Goal: Task Accomplishment & Management: Manage account settings

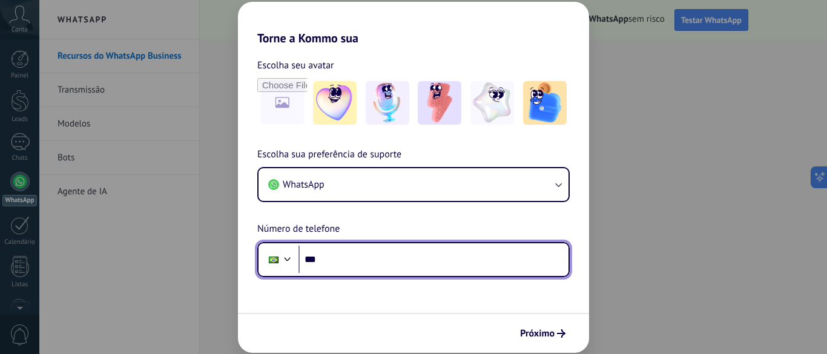
click at [350, 263] on input "***" at bounding box center [434, 260] width 270 height 28
type input "**********"
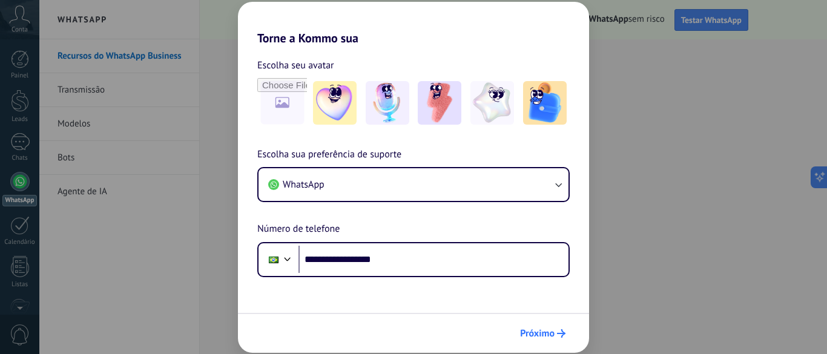
click at [544, 338] on span "Próximo" at bounding box center [537, 333] width 35 height 8
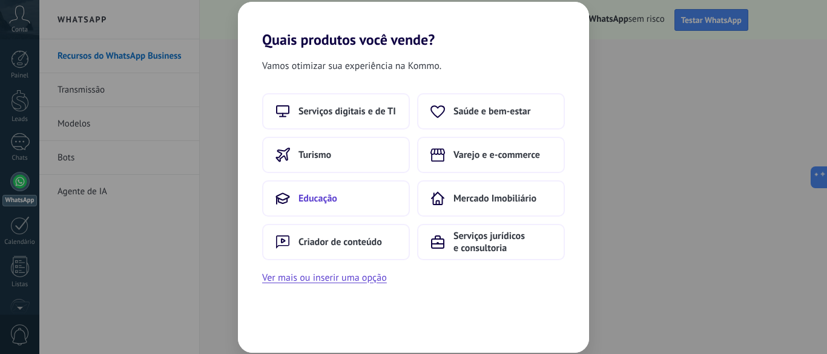
click at [350, 192] on button "Educação" at bounding box center [336, 198] width 148 height 36
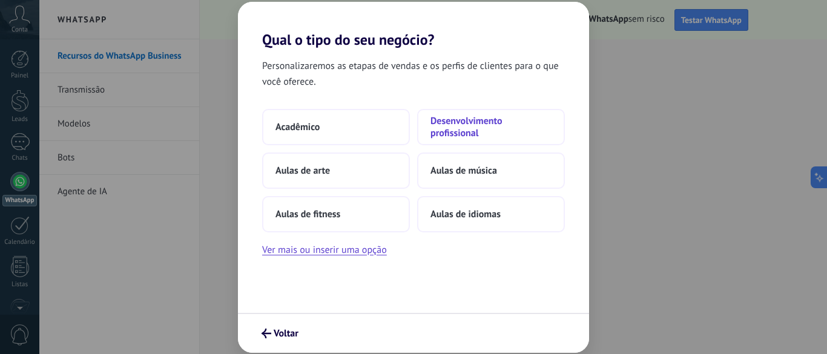
click at [469, 123] on span "Desenvolvimento profissional" at bounding box center [491, 127] width 121 height 24
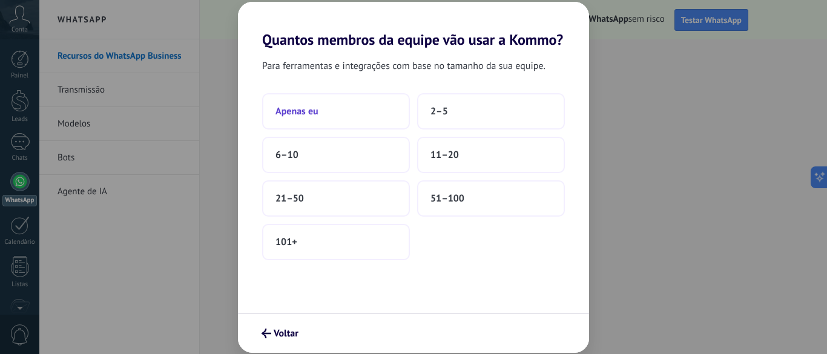
click at [331, 113] on button "Apenas eu" at bounding box center [336, 111] width 148 height 36
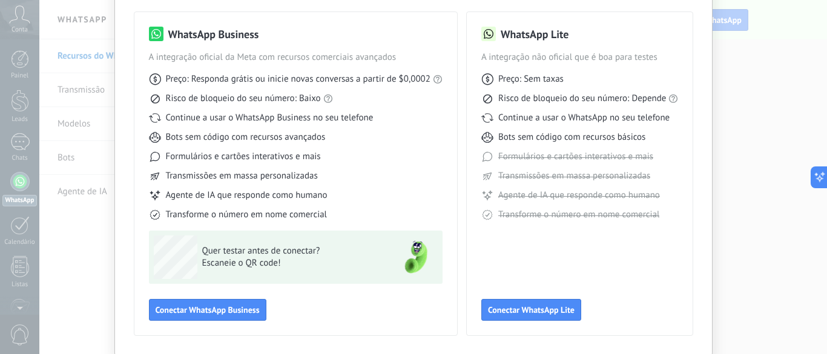
scroll to position [121, 0]
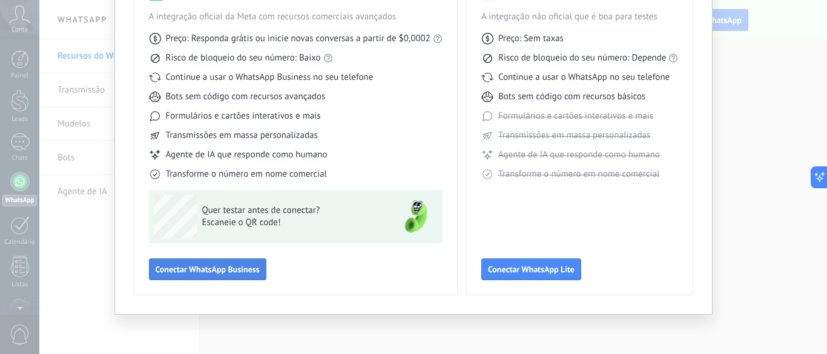
click at [207, 270] on span "Conectar WhatsApp Business" at bounding box center [208, 269] width 104 height 8
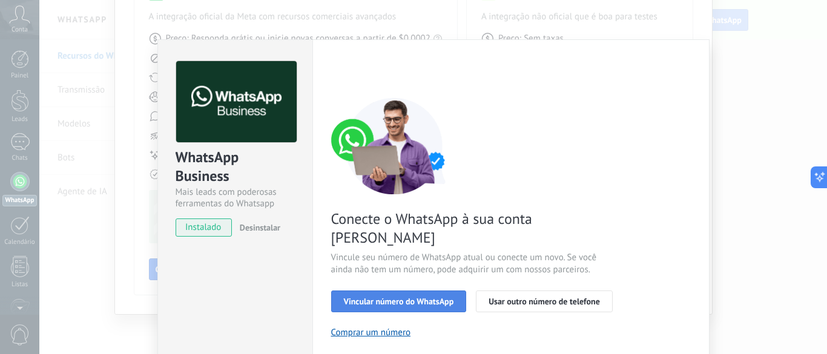
click at [392, 297] on span "Vincular número do WhatsApp" at bounding box center [399, 301] width 110 height 8
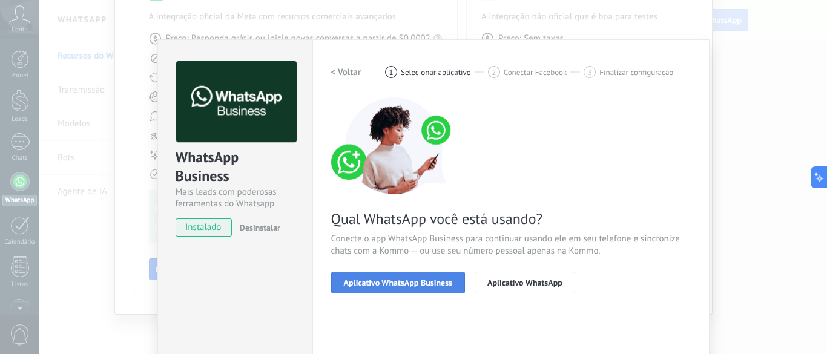
click at [405, 285] on span "Aplicativo WhatsApp Business" at bounding box center [398, 283] width 108 height 8
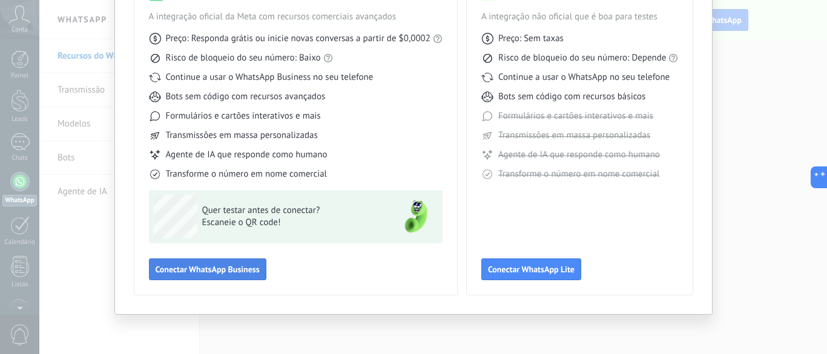
click at [221, 272] on span "Conectar WhatsApp Business" at bounding box center [208, 269] width 104 height 8
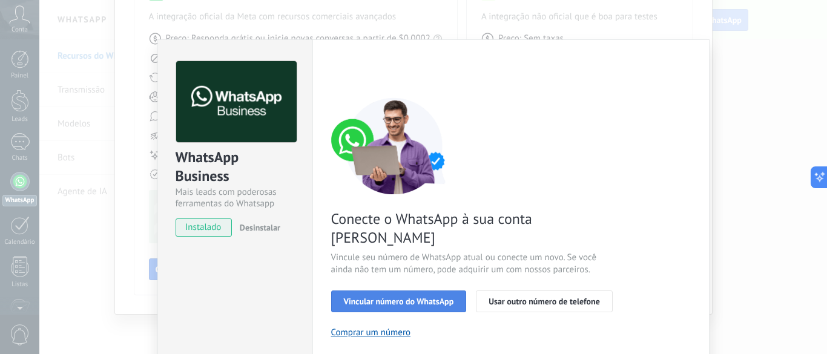
click at [439, 291] on button "Vincular número do WhatsApp" at bounding box center [399, 302] width 136 height 22
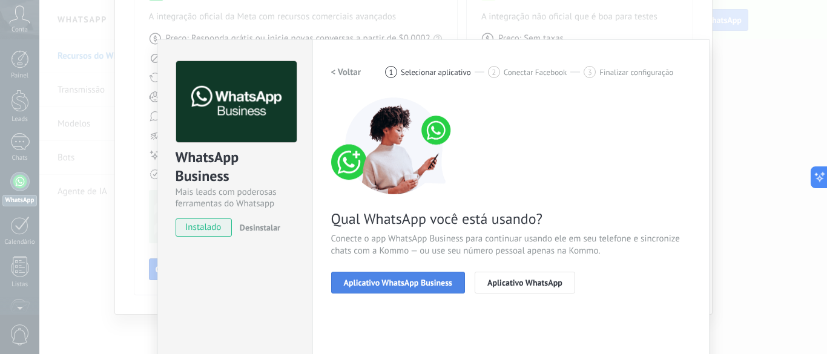
click at [404, 285] on span "Aplicativo WhatsApp Business" at bounding box center [398, 283] width 108 height 8
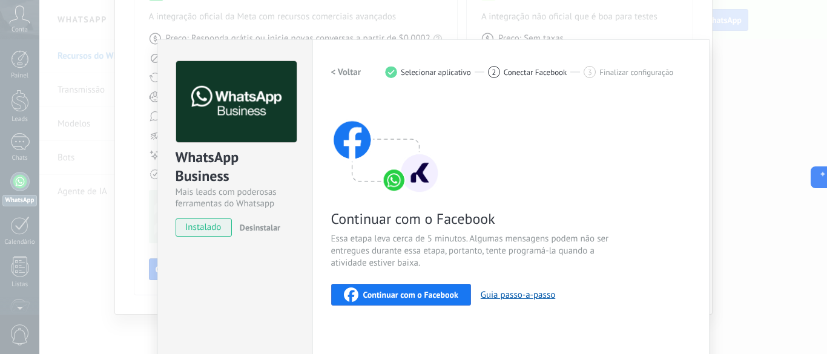
click at [405, 294] on span "Continuar com o Facebook" at bounding box center [410, 295] width 95 height 8
click at [346, 70] on h2 "< Voltar" at bounding box center [346, 73] width 30 height 12
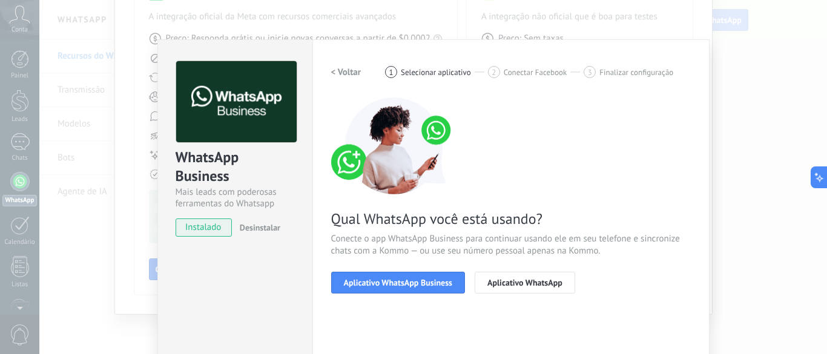
click at [199, 269] on div "WhatsApp Business Mais leads com poderosas ferramentas do Whatsapp instalado De…" at bounding box center [234, 248] width 155 height 418
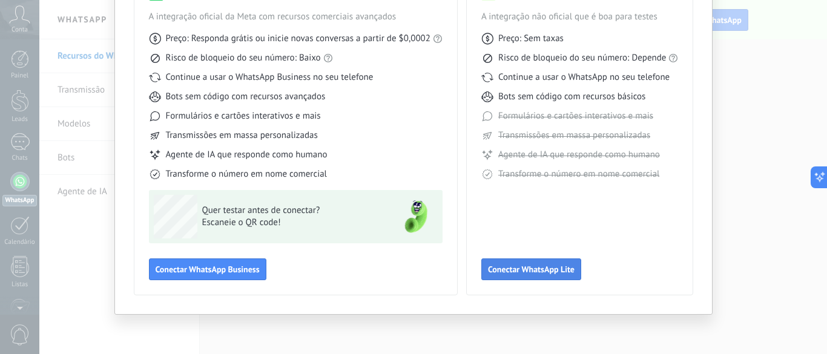
click at [501, 268] on span "Conectar WhatsApp Lite" at bounding box center [531, 269] width 87 height 8
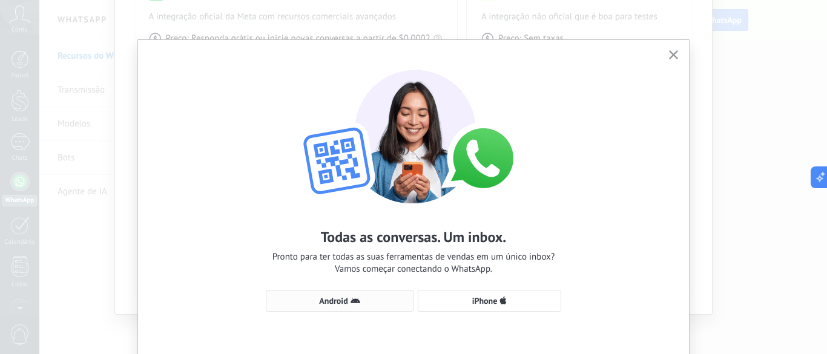
click at [331, 299] on span "Android" at bounding box center [333, 301] width 28 height 8
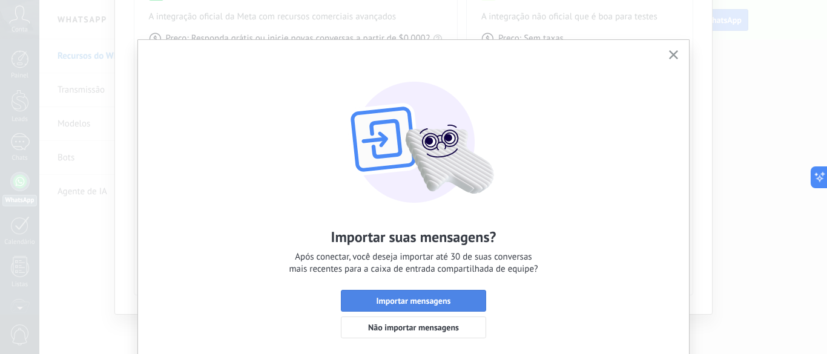
scroll to position [64, 0]
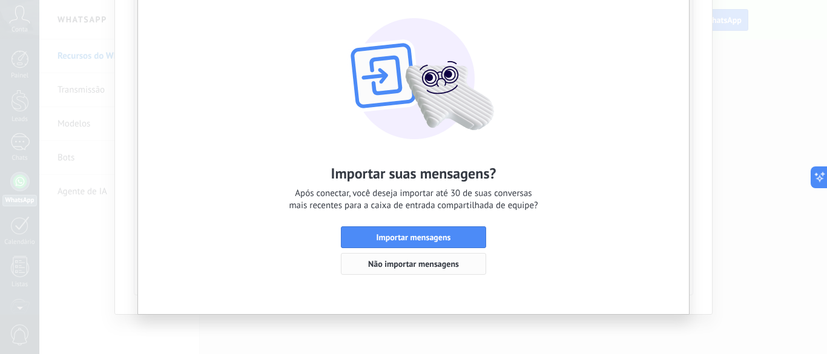
click at [446, 263] on span "Não importar mensagens" at bounding box center [413, 264] width 91 height 8
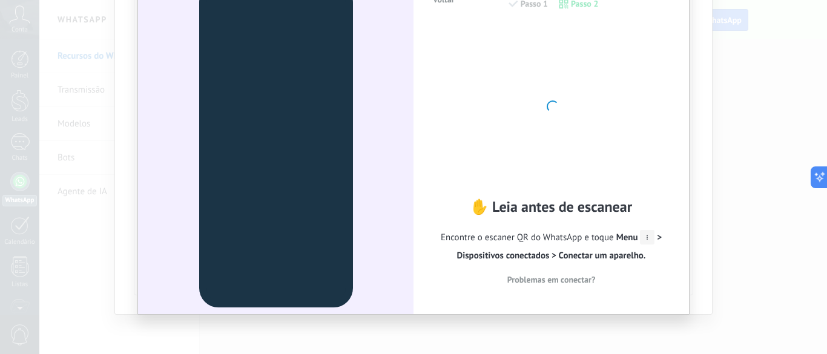
scroll to position [0, 0]
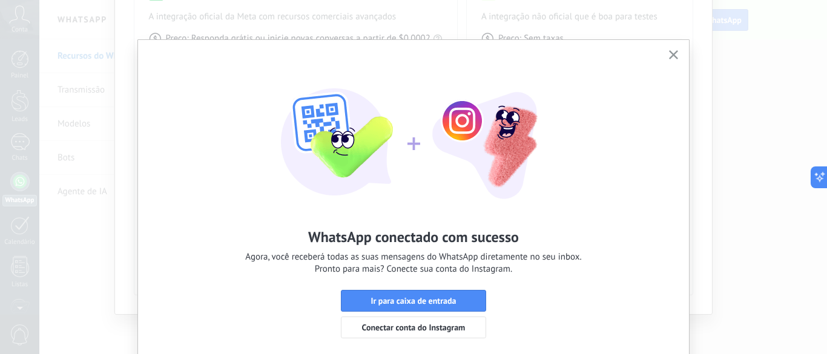
click at [669, 54] on icon "button" at bounding box center [673, 54] width 9 height 9
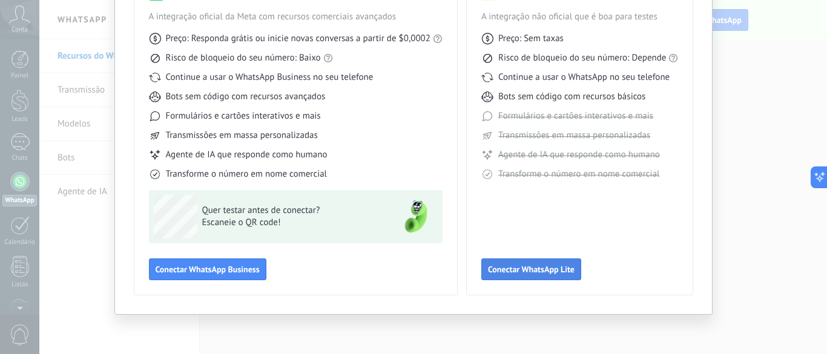
click at [543, 268] on span "Conectar WhatsApp Lite" at bounding box center [531, 269] width 87 height 8
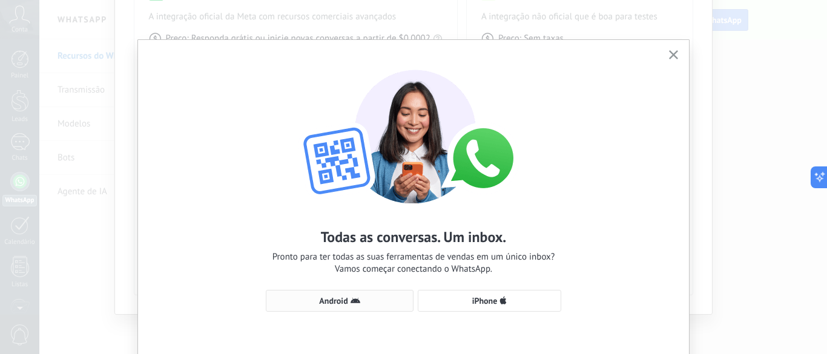
click at [339, 300] on span "Android" at bounding box center [333, 301] width 28 height 8
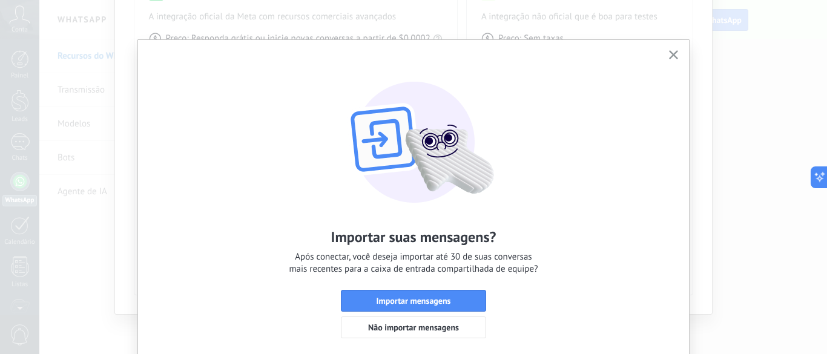
click at [672, 54] on use "button" at bounding box center [673, 54] width 9 height 9
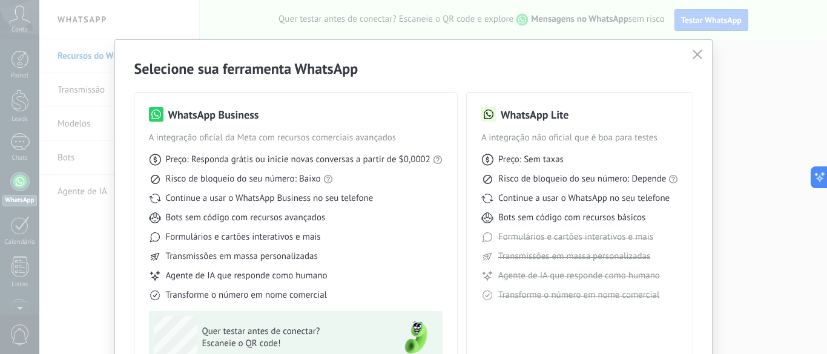
click at [696, 55] on use "button" at bounding box center [697, 54] width 9 height 9
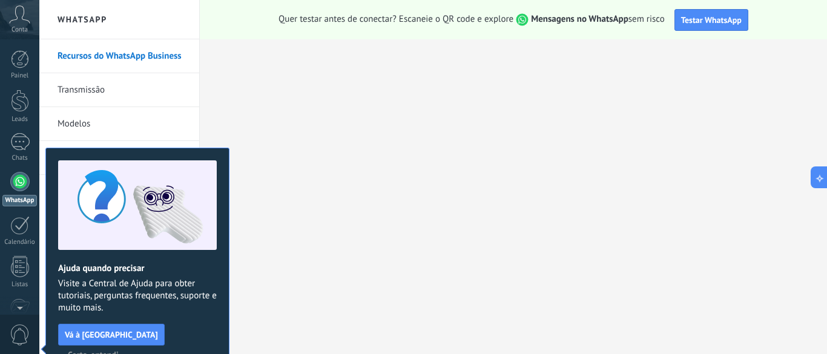
click at [100, 89] on link "Transmissão" at bounding box center [123, 90] width 130 height 34
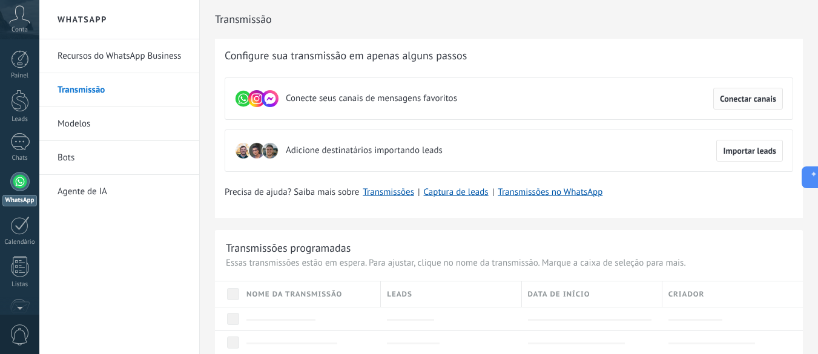
click at [748, 103] on span "Conectar canais" at bounding box center [748, 98] width 56 height 8
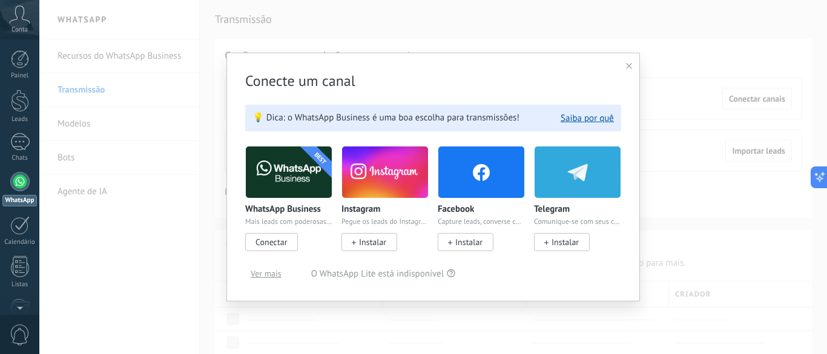
click at [630, 68] on icon at bounding box center [629, 66] width 6 height 6
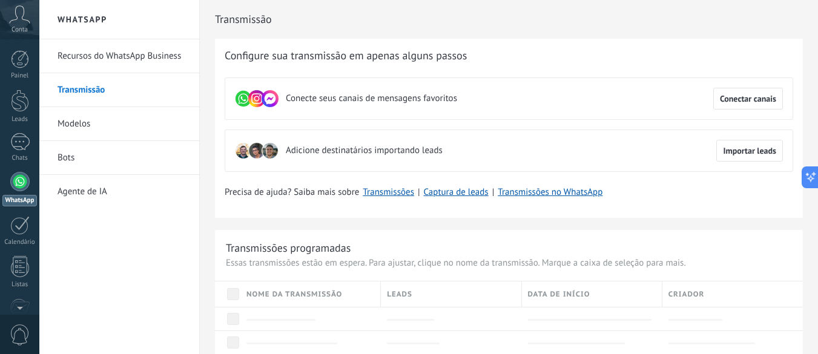
scroll to position [162, 0]
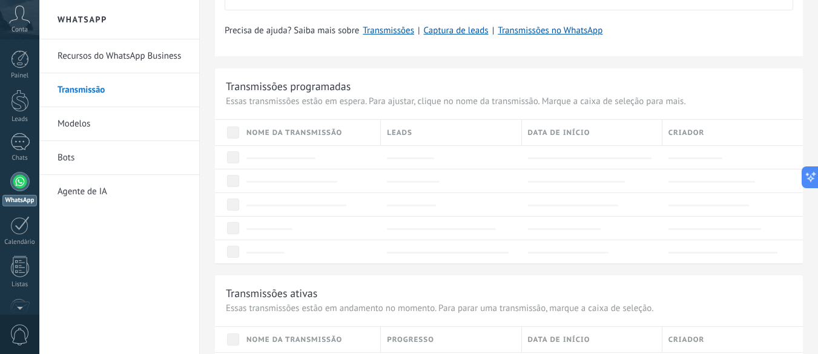
click at [423, 130] on div "Leads" at bounding box center [451, 132] width 140 height 25
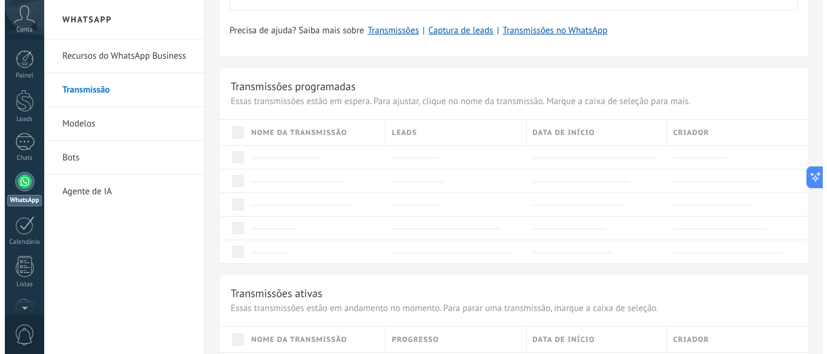
scroll to position [0, 0]
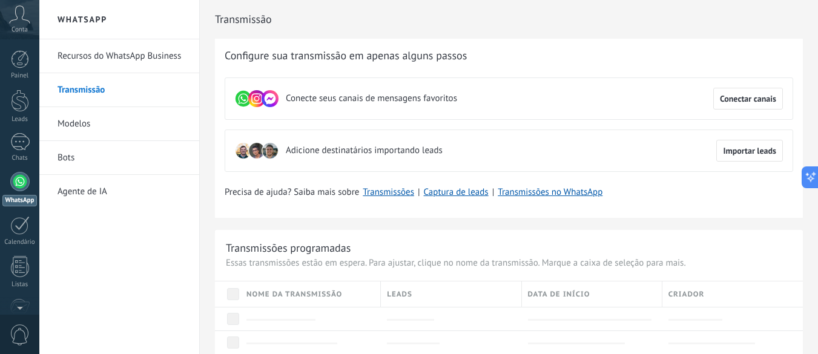
click at [26, 22] on icon at bounding box center [19, 14] width 21 height 18
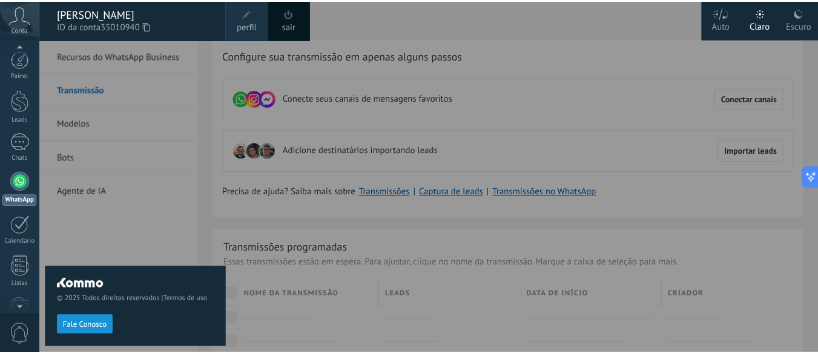
scroll to position [150, 0]
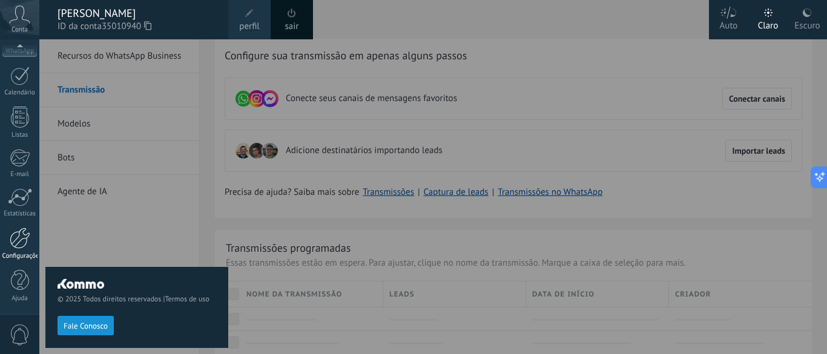
click at [14, 242] on div at bounding box center [20, 238] width 21 height 21
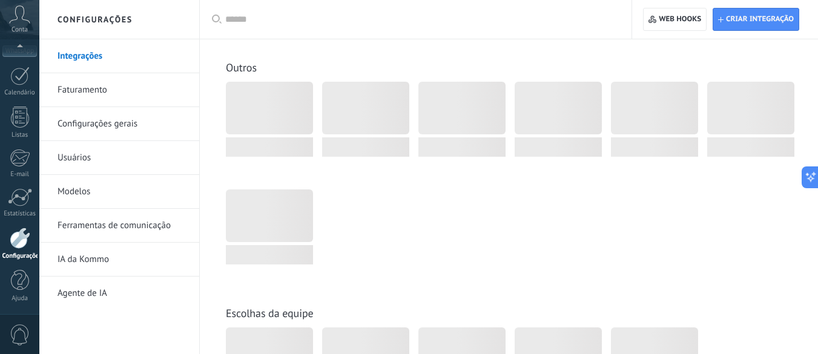
scroll to position [4134, 0]
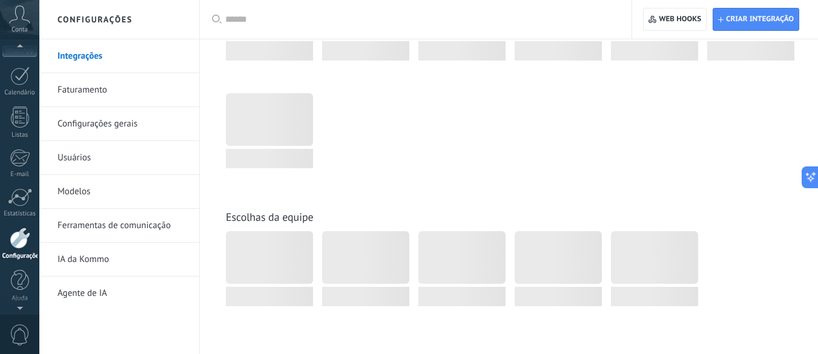
click at [17, 23] on icon at bounding box center [19, 14] width 21 height 18
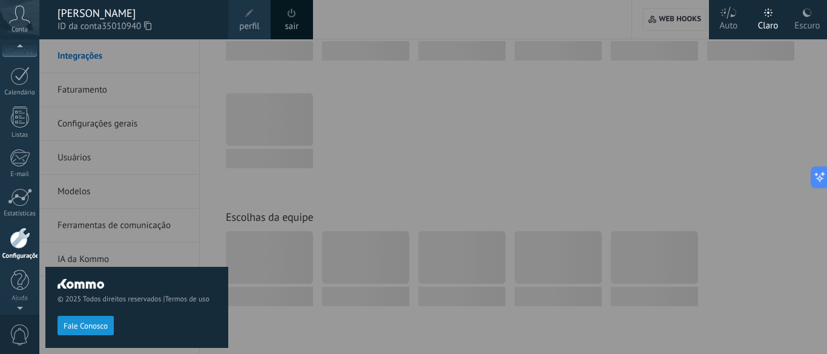
click at [245, 22] on span "perfil" at bounding box center [249, 26] width 20 height 13
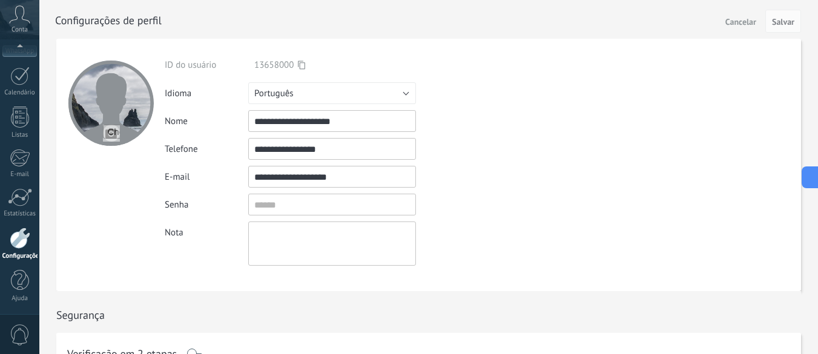
scroll to position [140, 0]
click at [18, 24] on div "Conta" at bounding box center [19, 19] width 39 height 39
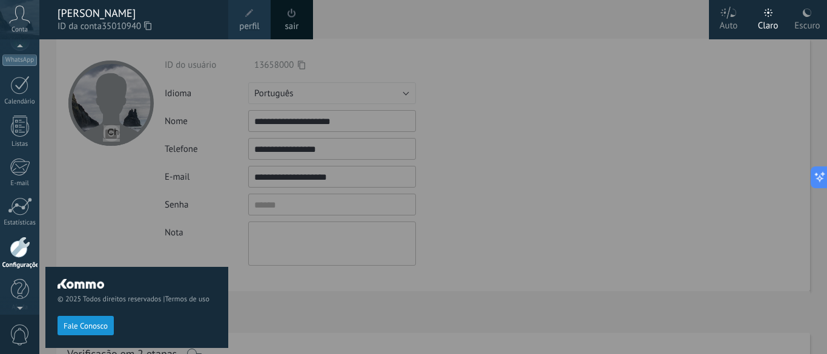
click at [293, 15] on span at bounding box center [292, 12] width 8 height 9
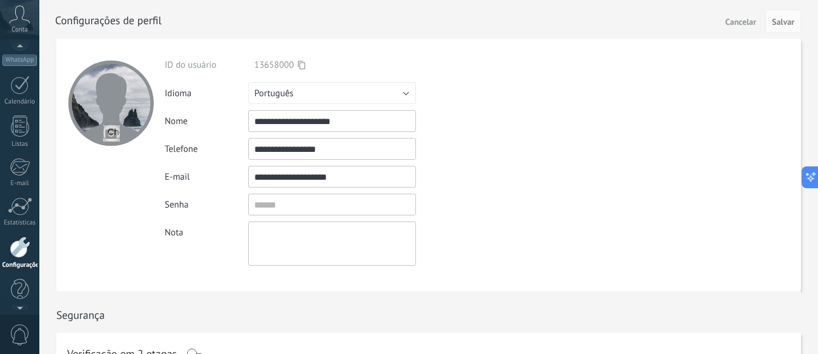
scroll to position [150, 0]
